Goal: Information Seeking & Learning: Learn about a topic

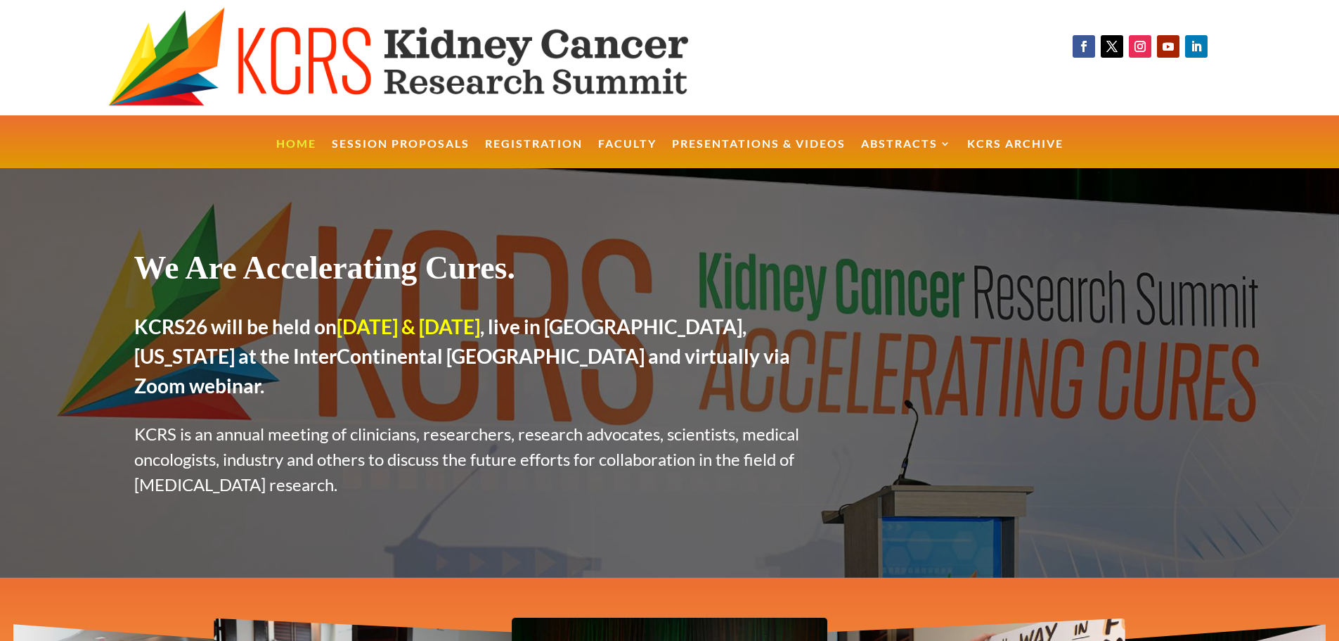
click at [740, 149] on link "Presentations & Videos" at bounding box center [759, 154] width 174 height 30
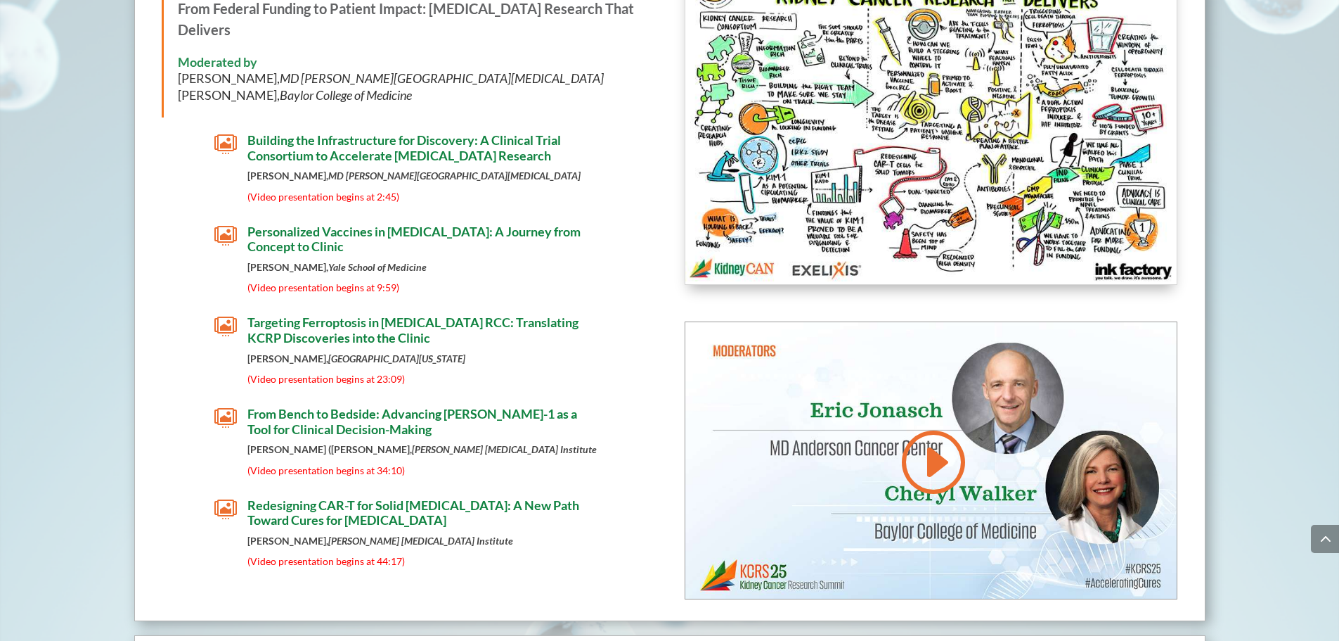
scroll to position [2390, 0]
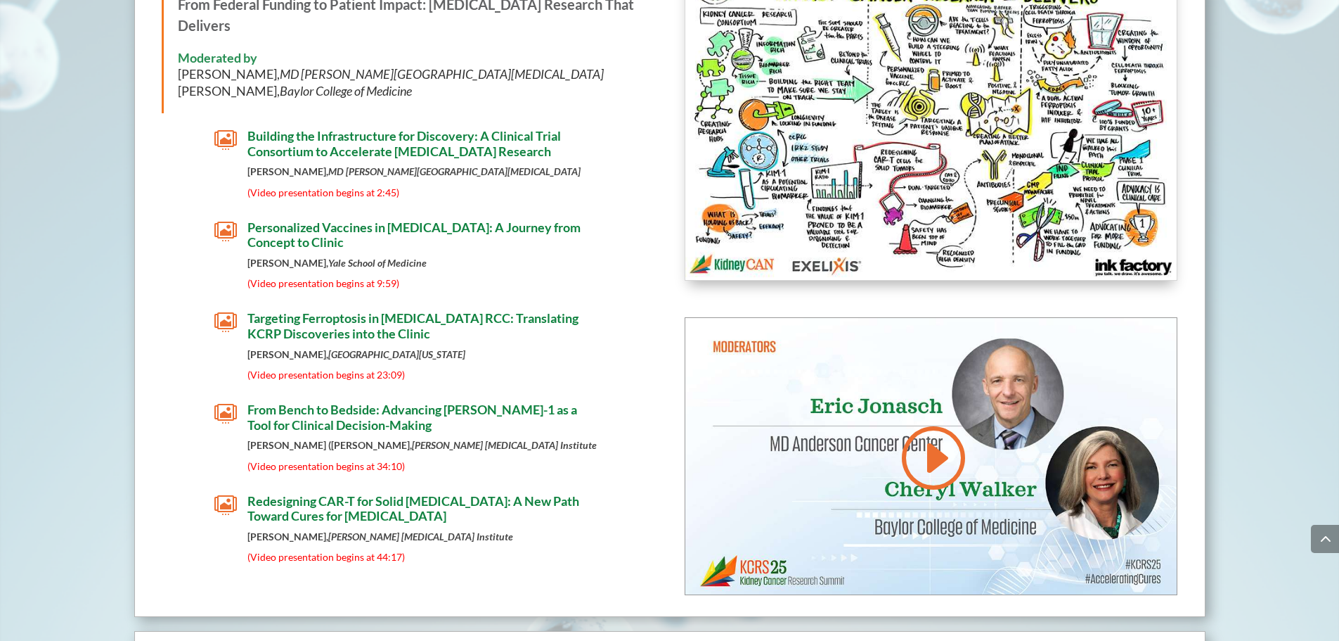
drag, startPoint x: 295, startPoint y: 492, endPoint x: 57, endPoint y: 320, distance: 293.5
click at [321, 504] on span "Redesigning CAR-T for Solid Tumors: A New Path Toward Cures for Kidney Cancer" at bounding box center [414, 508] width 332 height 31
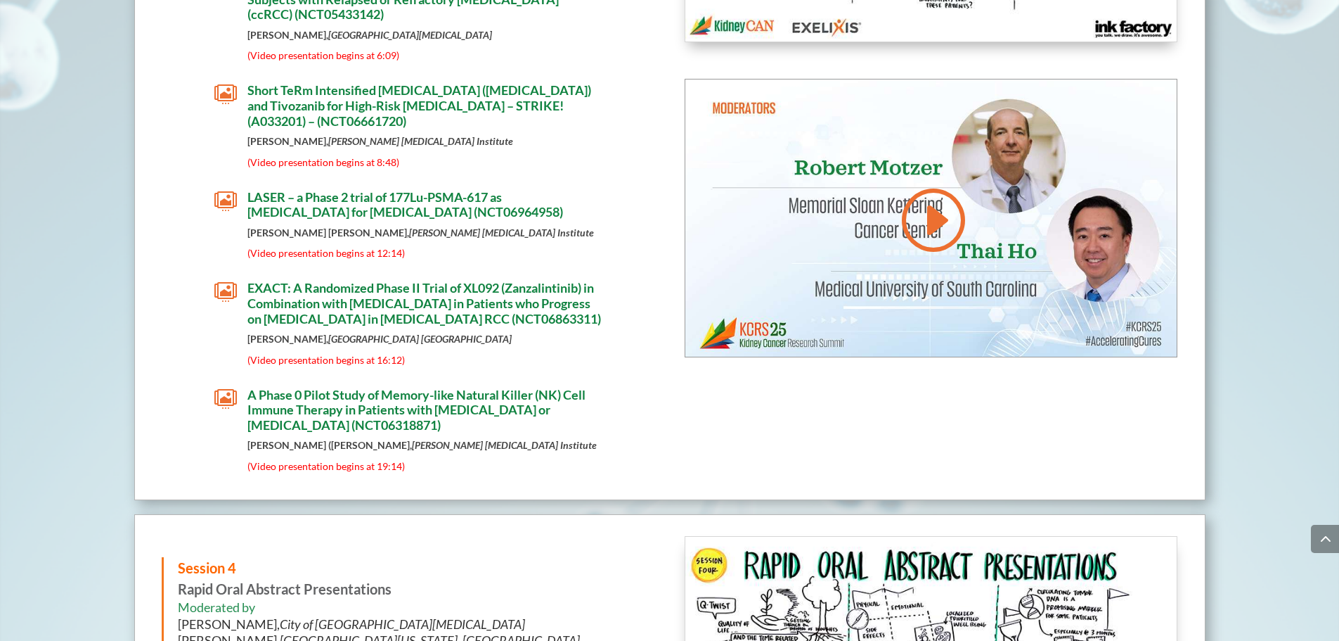
scroll to position [4035, 0]
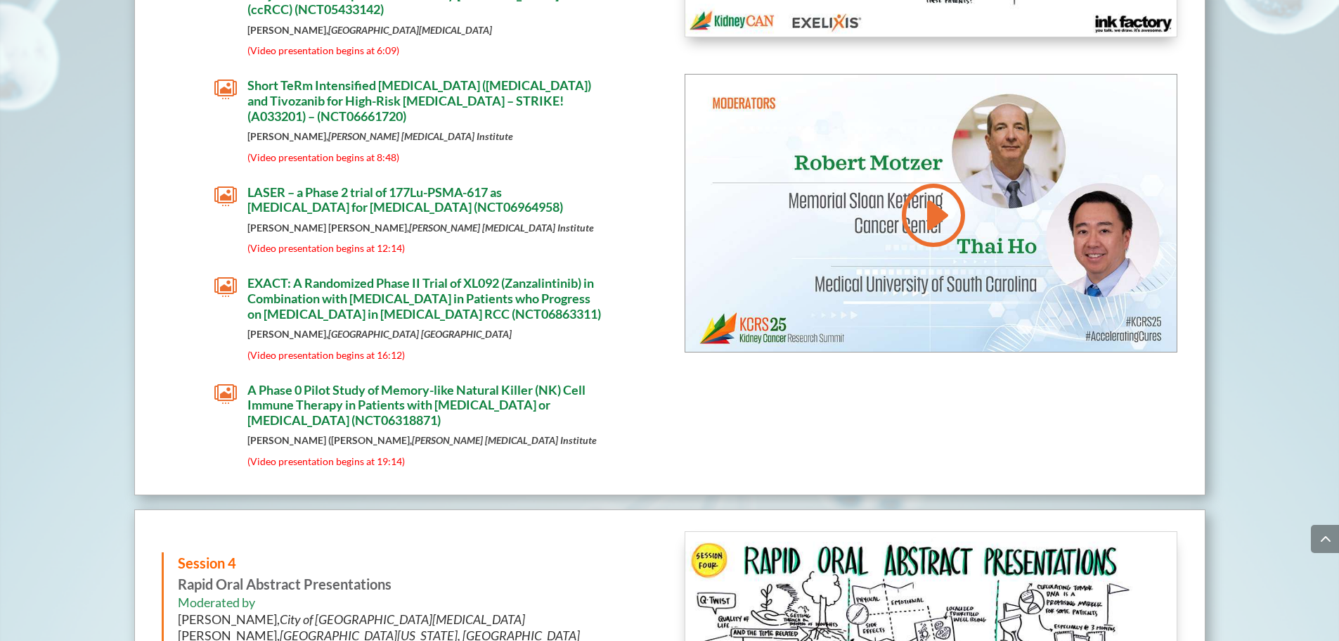
drag, startPoint x: 401, startPoint y: 394, endPoint x: 271, endPoint y: 392, distance: 130.8
click at [271, 392] on span "A Phase 0 Pilot Study of Memory-like Natural Killer (NK) Cell Immune Therapy in…" at bounding box center [417, 405] width 338 height 46
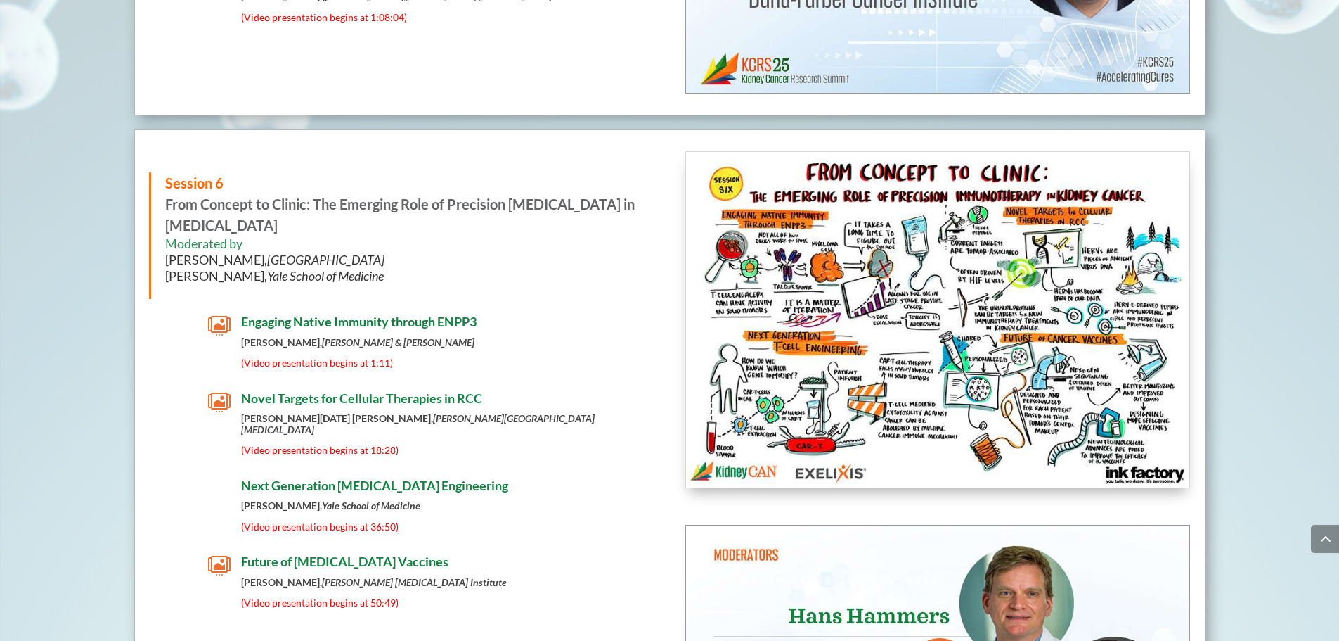
scroll to position [6595, 0]
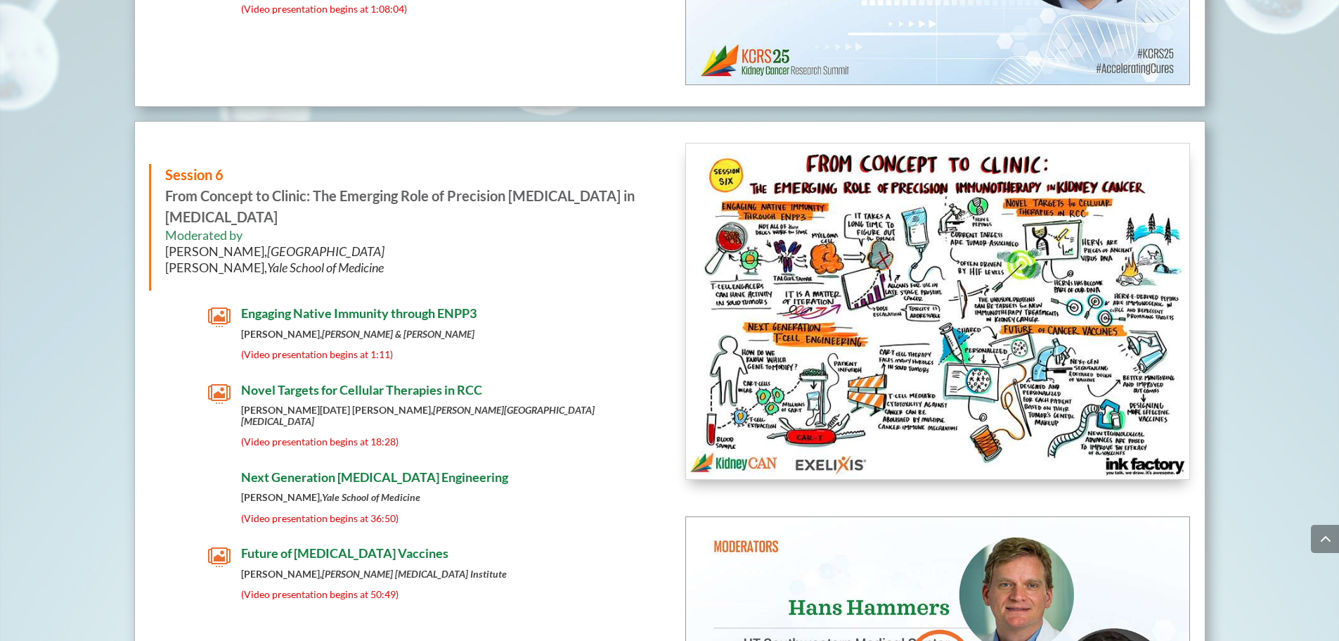
drag, startPoint x: 366, startPoint y: 399, endPoint x: 114, endPoint y: 409, distance: 252.6
click at [308, 391] on span "Novel Targets for Cellular Therapies in RCC" at bounding box center [361, 389] width 241 height 15
click at [334, 314] on span "Engaging Native Immunity through ENPP3" at bounding box center [359, 312] width 236 height 15
click at [310, 394] on span "Novel Targets for Cellular Therapies in RCC" at bounding box center [361, 389] width 241 height 15
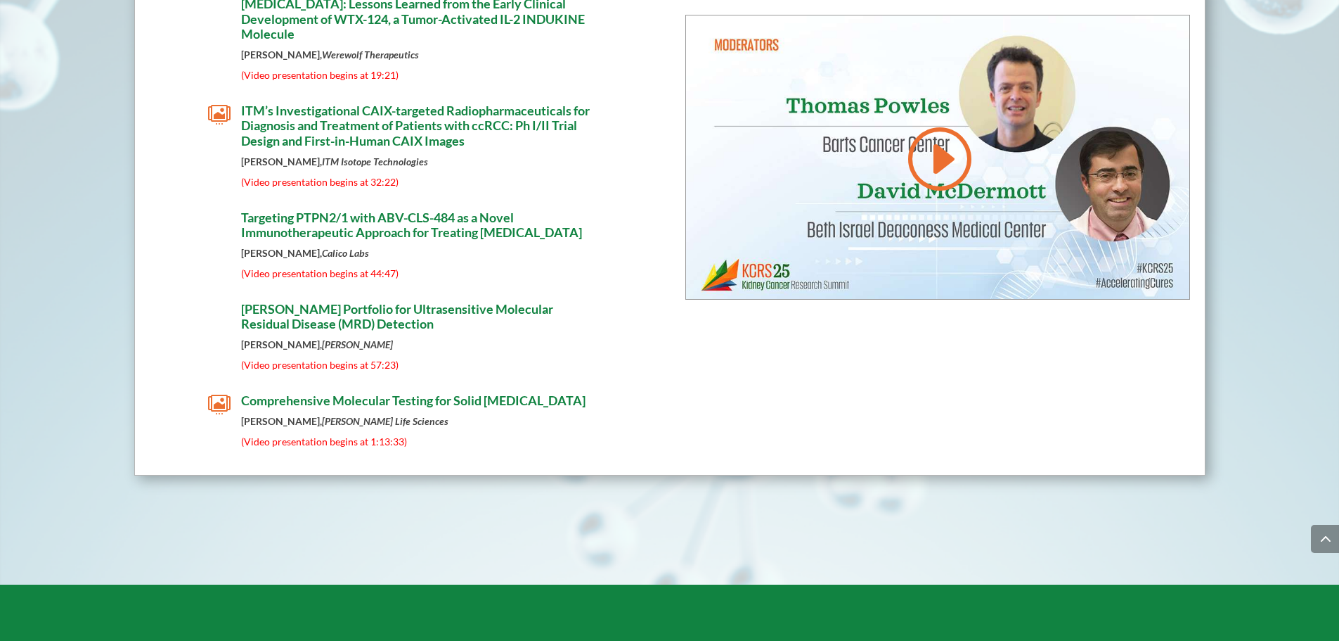
scroll to position [8648, 0]
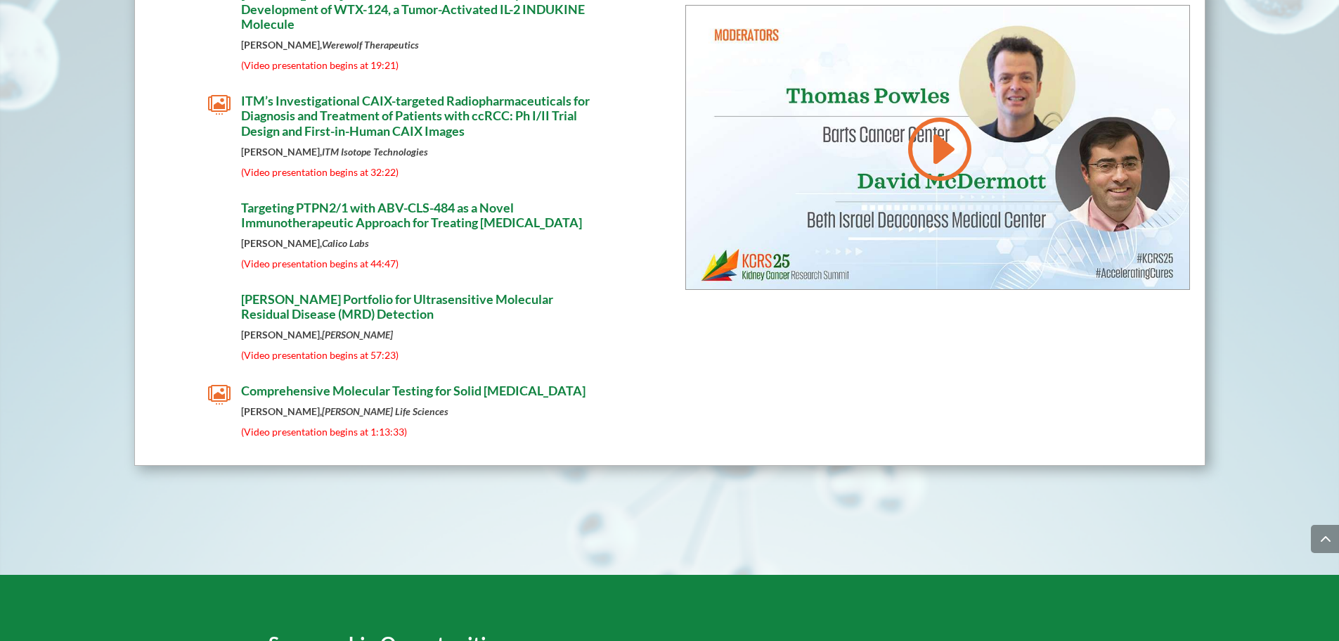
click at [392, 398] on span "Comprehensive Molecular Testing for Solid [MEDICAL_DATA]" at bounding box center [413, 390] width 345 height 15
